Goal: Use online tool/utility: Utilize a website feature to perform a specific function

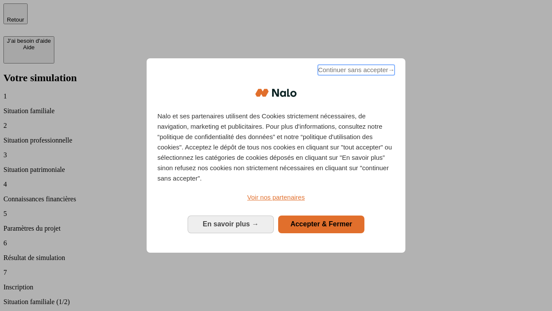
click at [356, 71] on span "Continuer sans accepter →" at bounding box center [356, 70] width 77 height 10
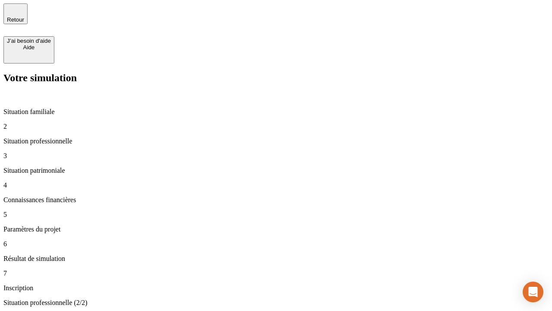
type input "30 000"
type input "40 000"
